Goal: Transaction & Acquisition: Purchase product/service

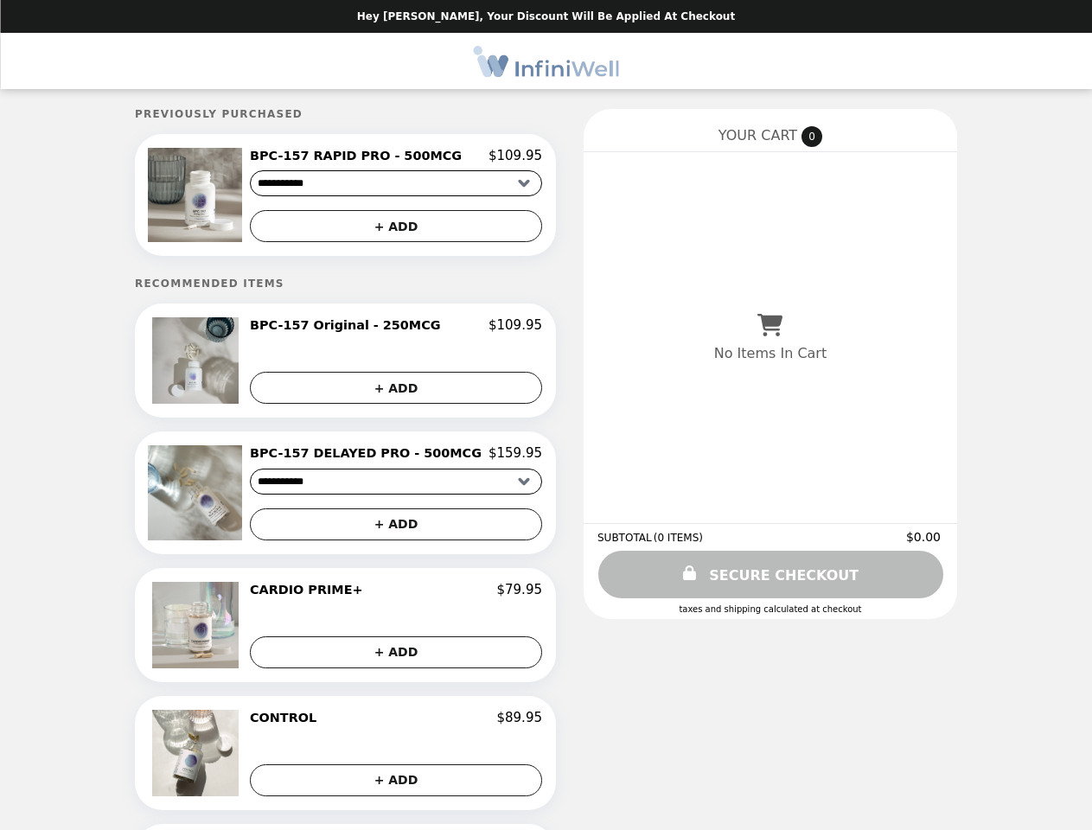
select select "**********"
click at [225, 197] on img at bounding box center [197, 195] width 99 height 94
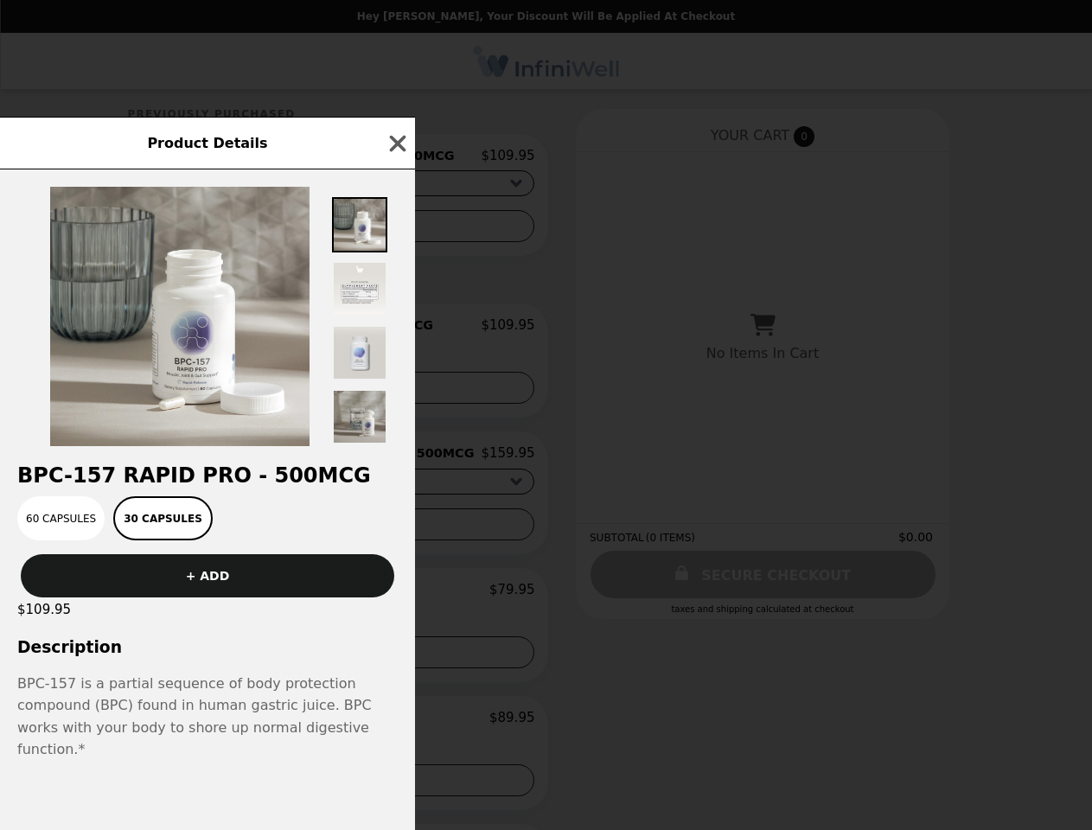
click at [396, 158] on div "Product Details BPC-157 RAPID PRO - 500MCG 60 Capsules 30 Capsules + ADD $109.9…" at bounding box center [546, 415] width 1092 height 830
click at [396, 229] on div at bounding box center [207, 307] width 415 height 277
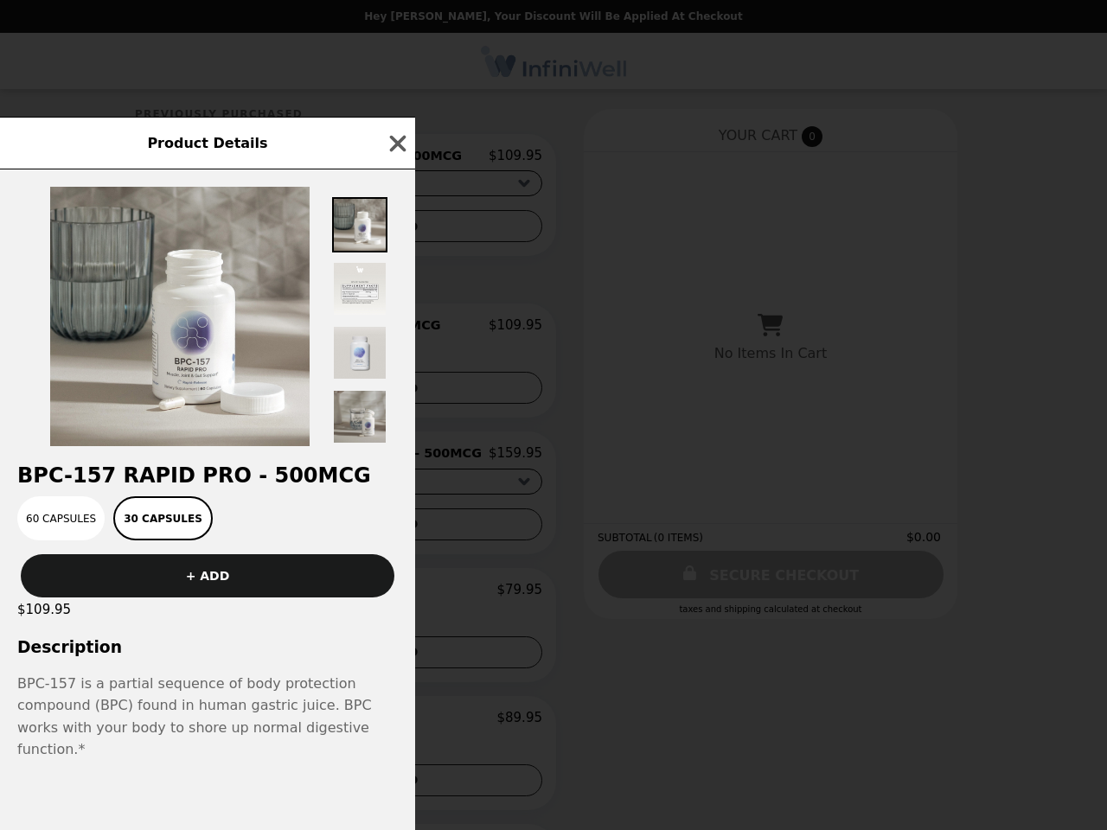
click at [225, 366] on div "Product Details BPC-157 RAPID PRO - 500MCG 60 Capsules 30 Capsules + ADD $109.9…" at bounding box center [553, 415] width 1107 height 830
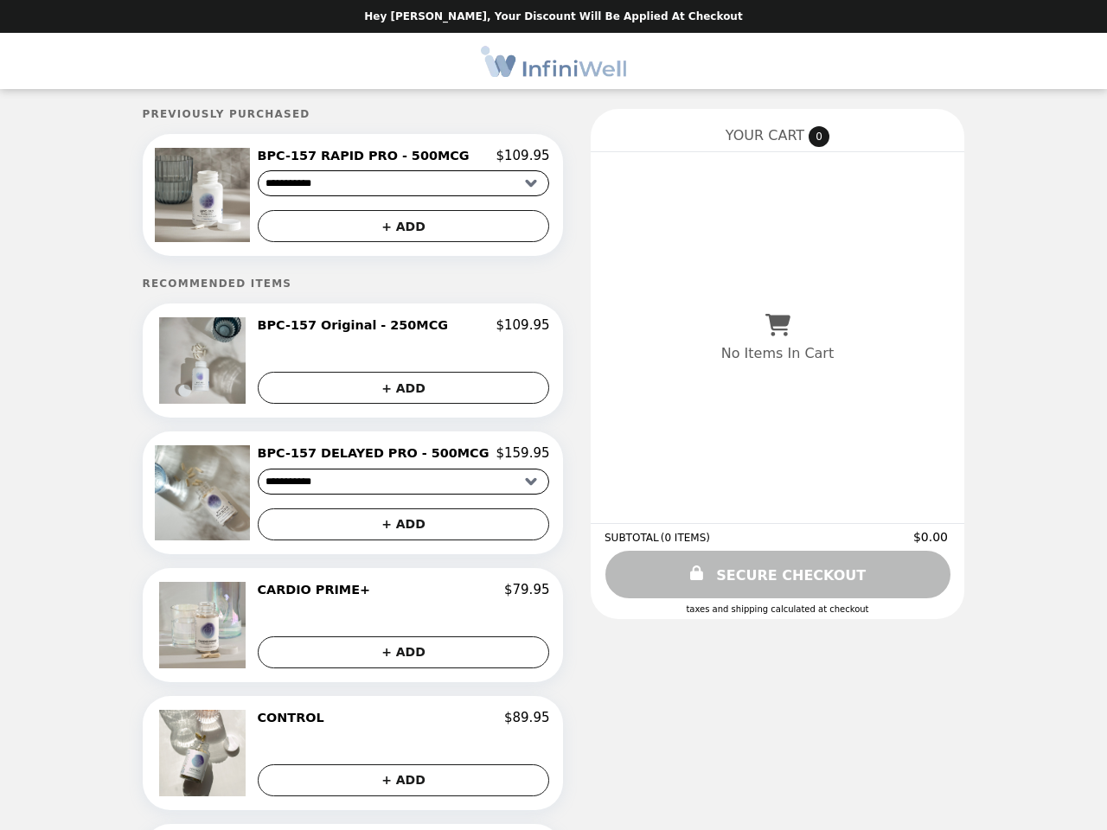
click at [396, 392] on button "+ ADD" at bounding box center [404, 388] width 292 height 32
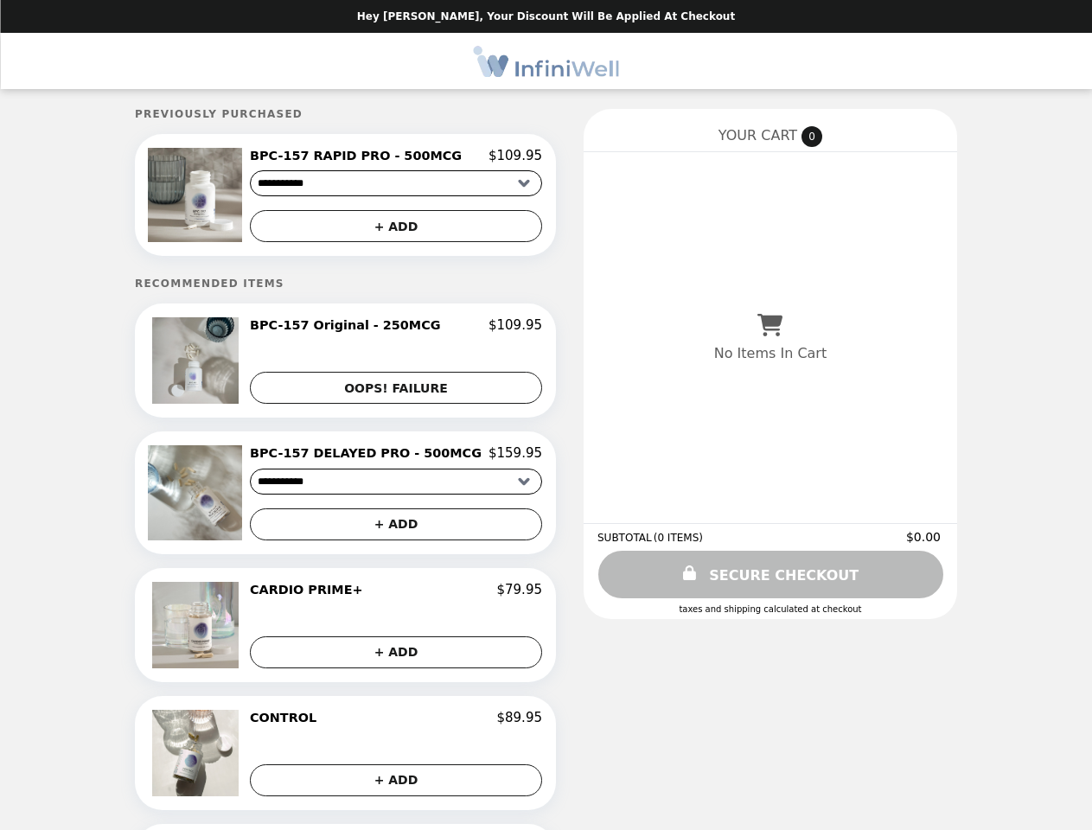
click at [225, 498] on img at bounding box center [197, 492] width 99 height 94
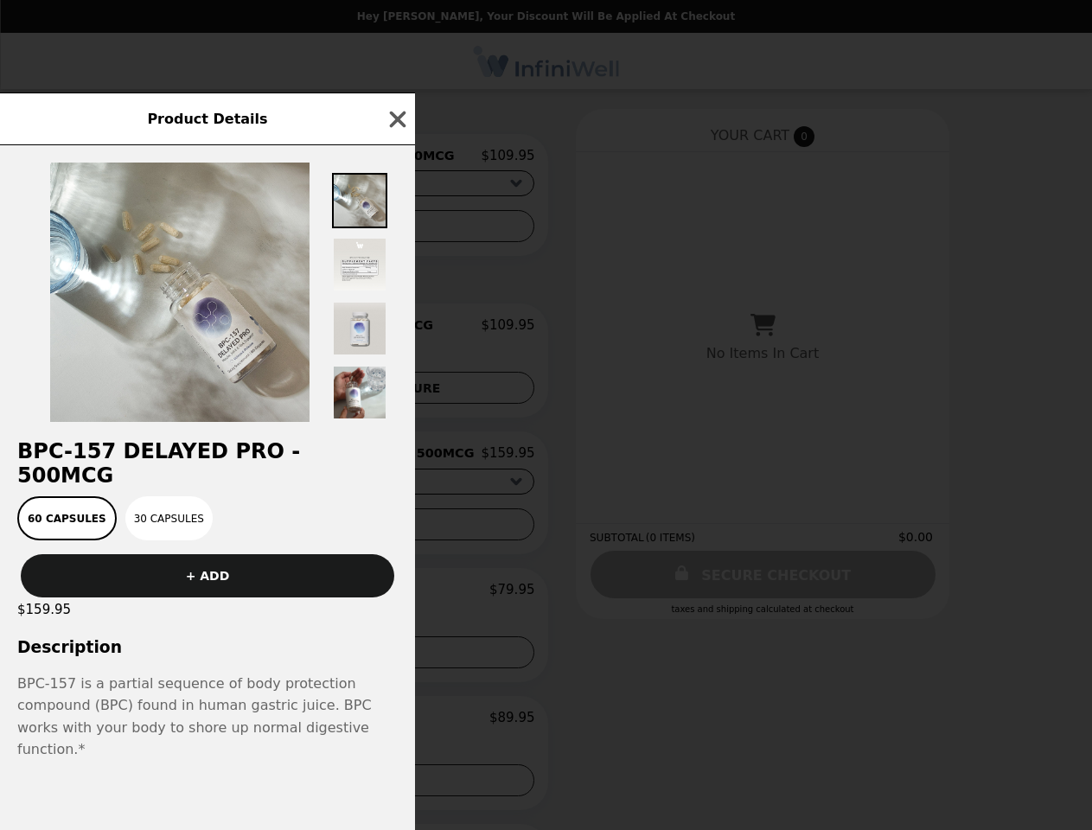
click at [396, 459] on div "Product Details BPC-157 DELAYED PRO - 500MCG 60 Capsules 30 Capsules + ADD $159…" at bounding box center [546, 415] width 1092 height 830
click at [396, 530] on div "60 Capsules 30 Capsules" at bounding box center [207, 518] width 394 height 44
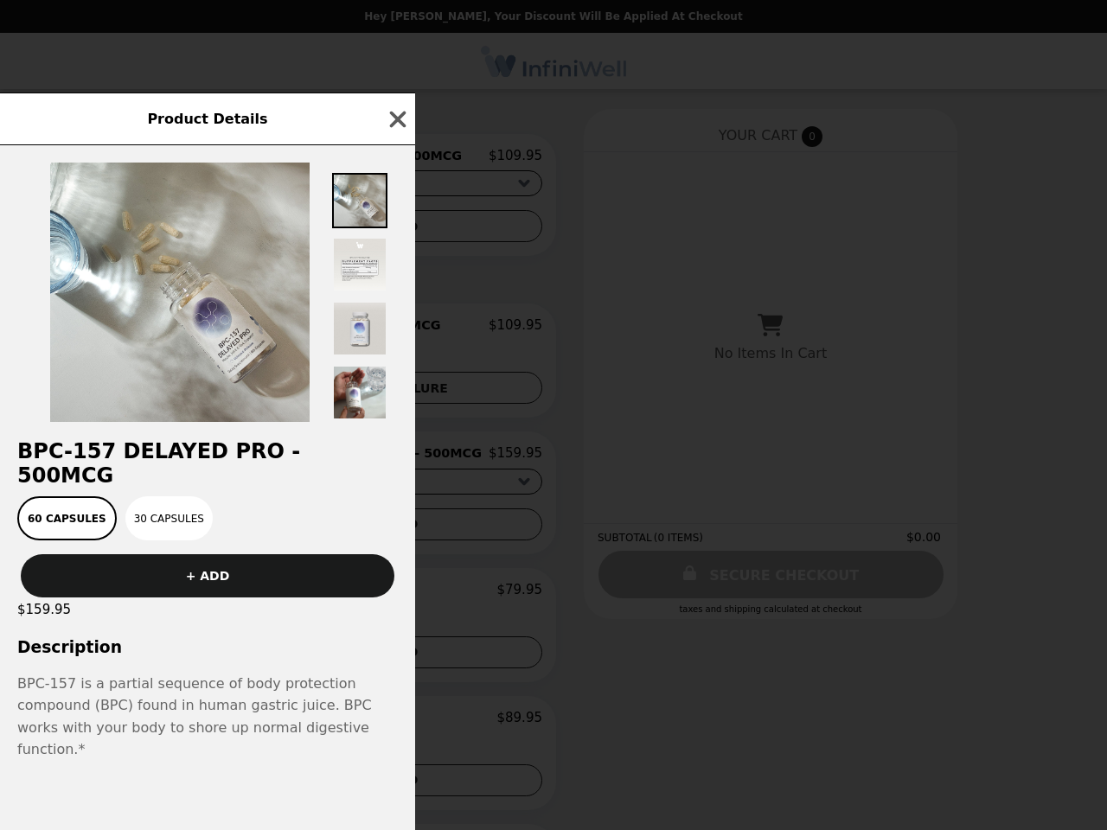
click at [225, 622] on div "$159.95" at bounding box center [207, 609] width 415 height 24
